Goal: Transaction & Acquisition: Obtain resource

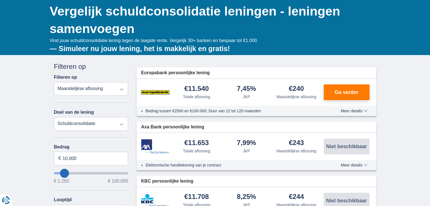
drag, startPoint x: 0, startPoint y: 0, endPoint x: 122, endPoint y: 88, distance: 150.3
click at [122, 88] on select "Totale aflossing JKP Maandelijkse aflossing" at bounding box center [91, 89] width 74 height 14
click at [121, 139] on div "Annuleren Filters Filteren op Filteren op Totale aflossing JKP Maandelijkse afl…" at bounding box center [91, 192] width 74 height 260
click at [123, 122] on select "Persoonlijke lening Auto Moto / fiets Mobilhome / caravan Renovatie Energie Sch…" at bounding box center [91, 124] width 74 height 14
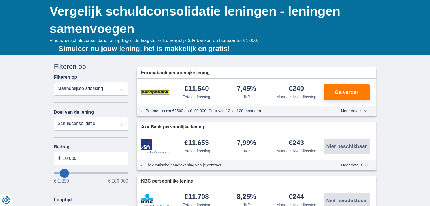
select select "personalLoan"
click at [54, 117] on select "Persoonlijke lening Auto Moto / fiets Mobilhome / caravan Renovatie Energie Sch…" at bounding box center [91, 124] width 74 height 14
type input "7.500"
type input "7250"
select select "42"
